Goal: Book appointment/travel/reservation

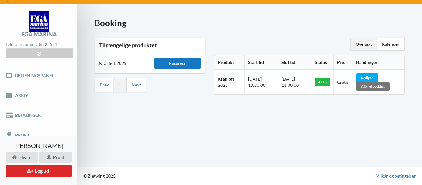
scroll to position [12, 0]
click at [170, 60] on div "Reserver" at bounding box center [177, 63] width 47 height 11
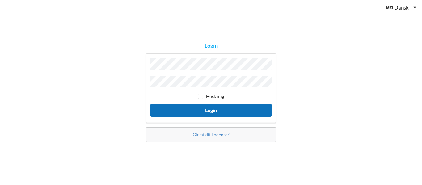
click at [187, 111] on button "Login" at bounding box center [210, 110] width 121 height 13
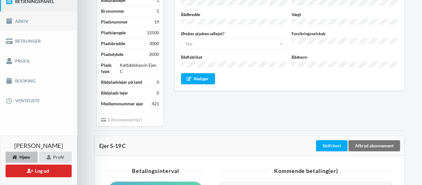
scroll to position [87, 0]
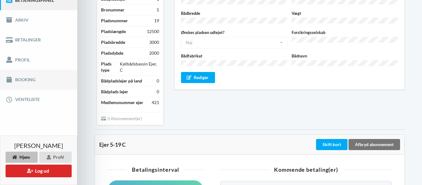
click at [24, 82] on link "Booking" at bounding box center [38, 80] width 77 height 20
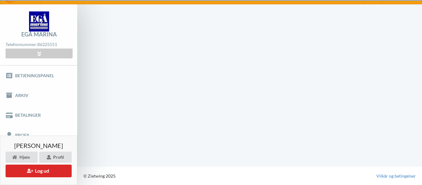
scroll to position [12, 0]
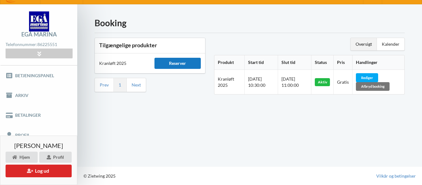
click at [173, 64] on div "Reserver" at bounding box center [177, 63] width 47 height 11
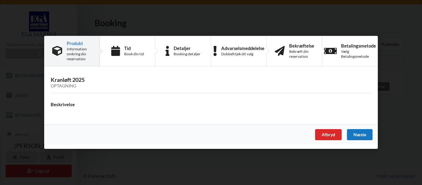
click at [361, 137] on div "Næste" at bounding box center [360, 134] width 26 height 11
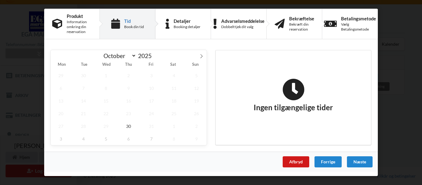
click at [299, 167] on div "Afbryd" at bounding box center [295, 161] width 27 height 11
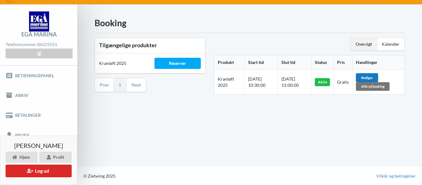
click at [374, 78] on div "Rediger" at bounding box center [367, 77] width 22 height 9
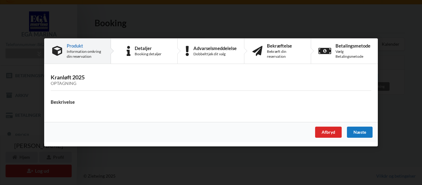
click at [369, 132] on div "Næste" at bounding box center [360, 132] width 26 height 11
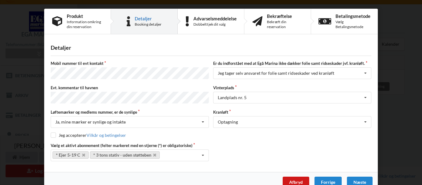
click at [295, 178] on div "Afbryd" at bounding box center [295, 182] width 27 height 11
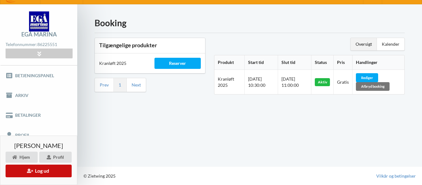
click at [46, 170] on button "Log ud" at bounding box center [39, 171] width 66 height 13
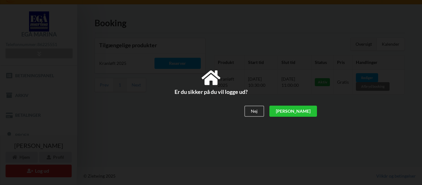
click at [307, 110] on div "[PERSON_NAME]" at bounding box center [293, 111] width 48 height 11
